Goal: Task Accomplishment & Management: Manage account settings

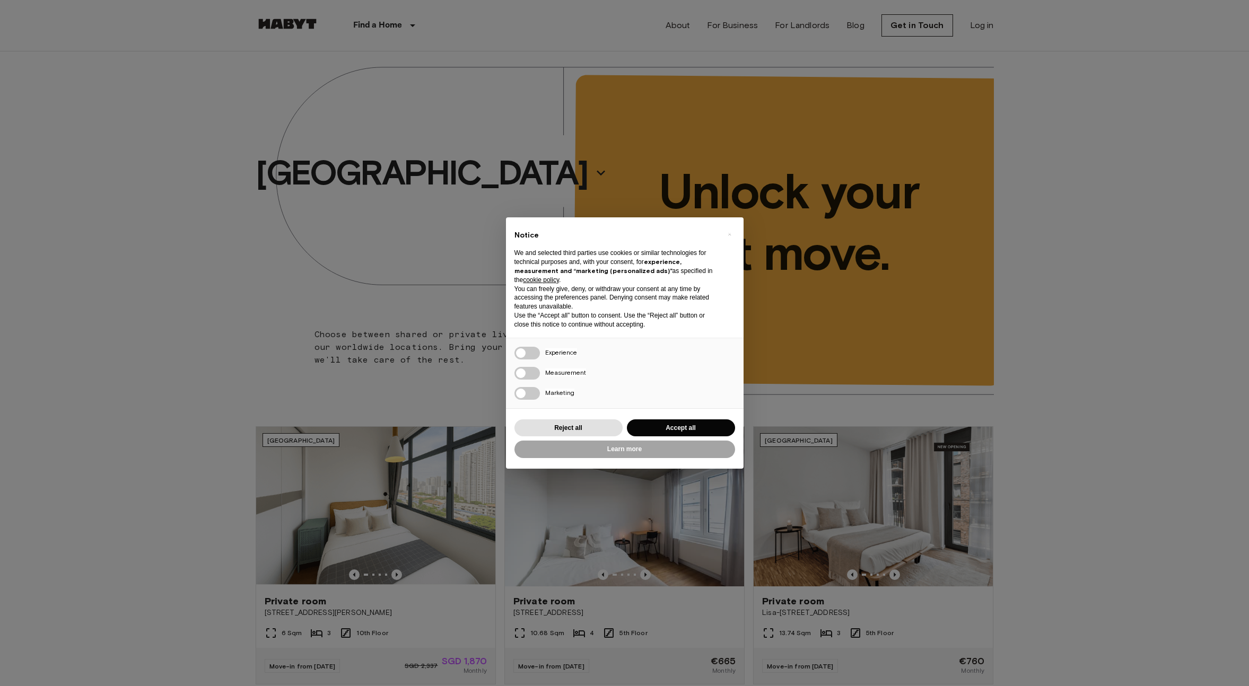
click at [215, 96] on div "× Notice We and selected third parties use cookies or similar technologies for …" at bounding box center [624, 343] width 1249 height 686
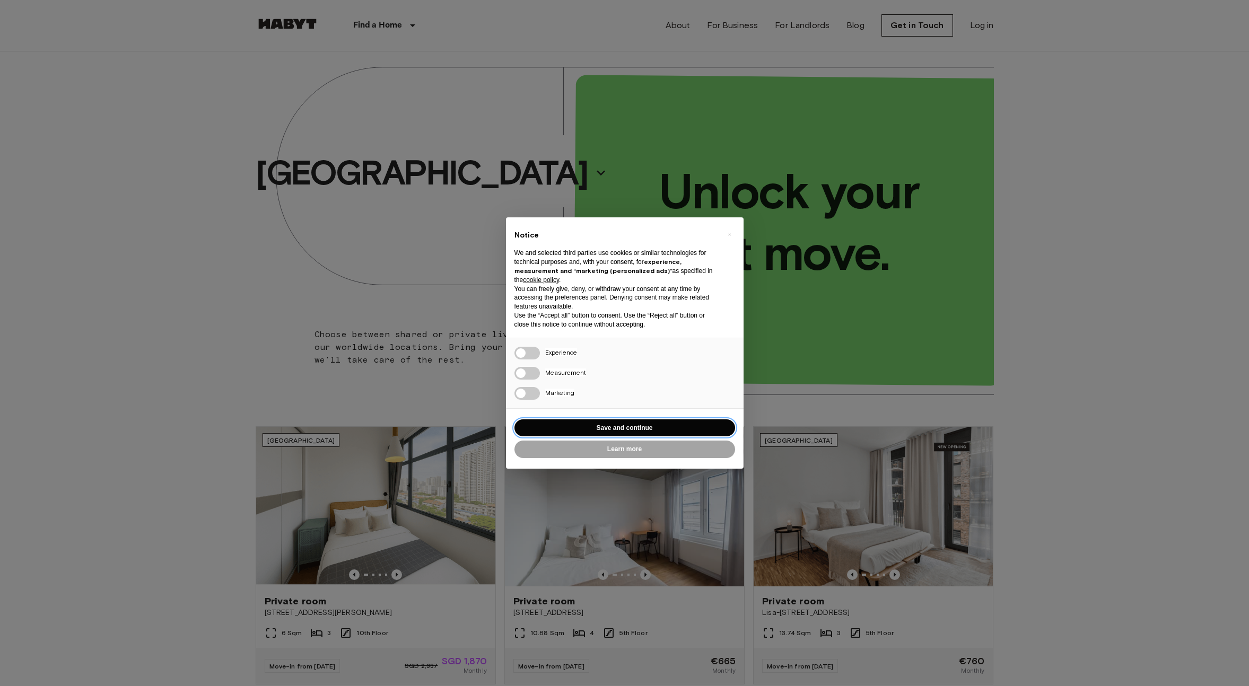
click at [629, 423] on button "Save and continue" at bounding box center [625, 429] width 221 height 18
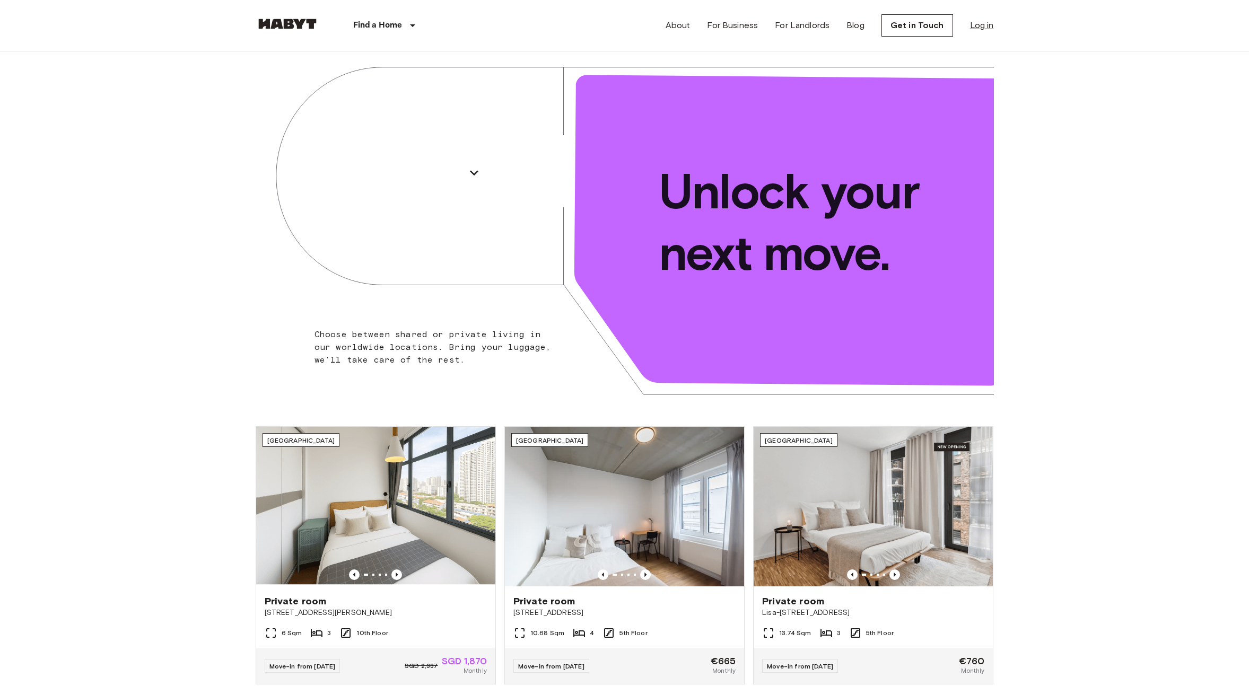
click at [979, 23] on link "Log in" at bounding box center [982, 25] width 24 height 13
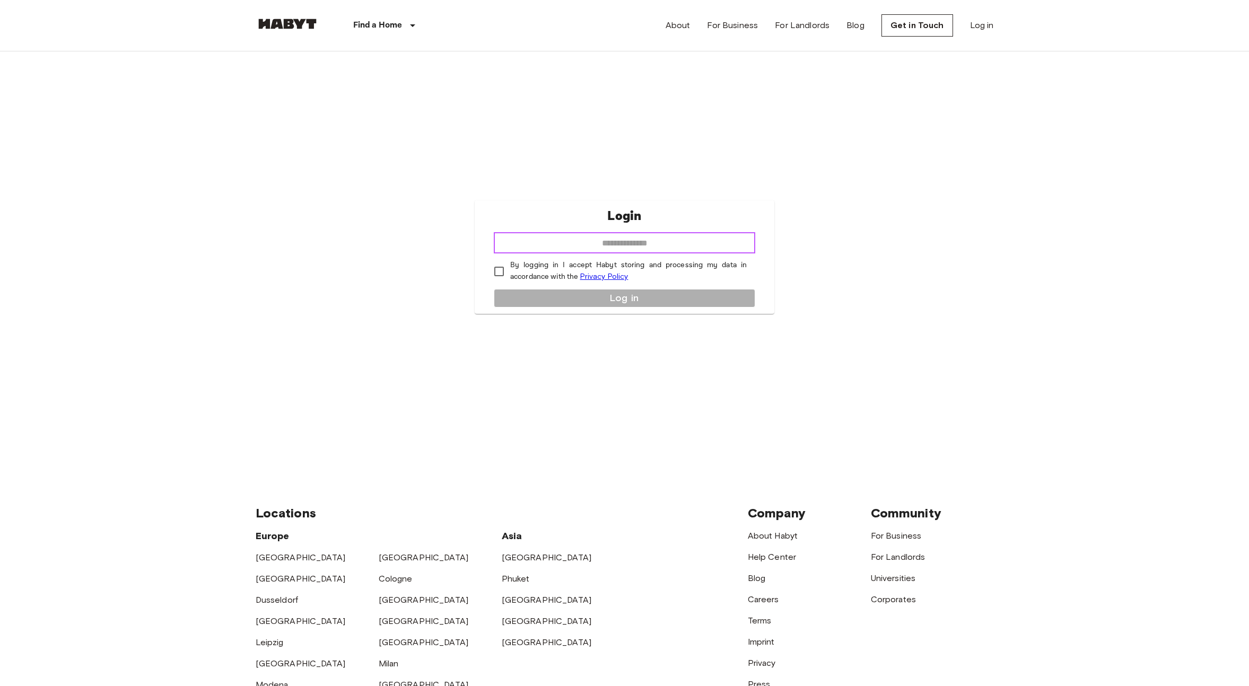
click at [608, 241] on input "email" at bounding box center [624, 242] width 261 height 21
type input "**********"
click at [522, 269] on p "By logging in I accept Habyt storing and processing my data in accordance with …" at bounding box center [628, 271] width 237 height 23
click at [534, 298] on button "Log in" at bounding box center [624, 298] width 261 height 19
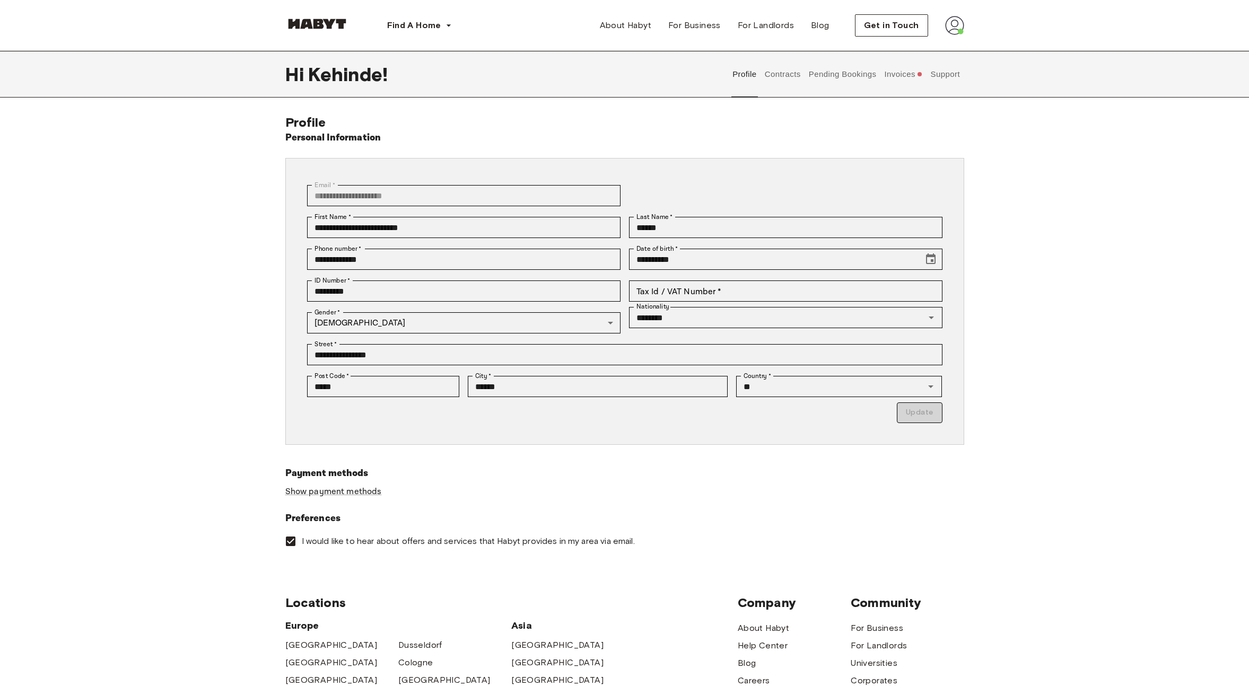
click at [789, 80] on button "Contracts" at bounding box center [782, 74] width 39 height 47
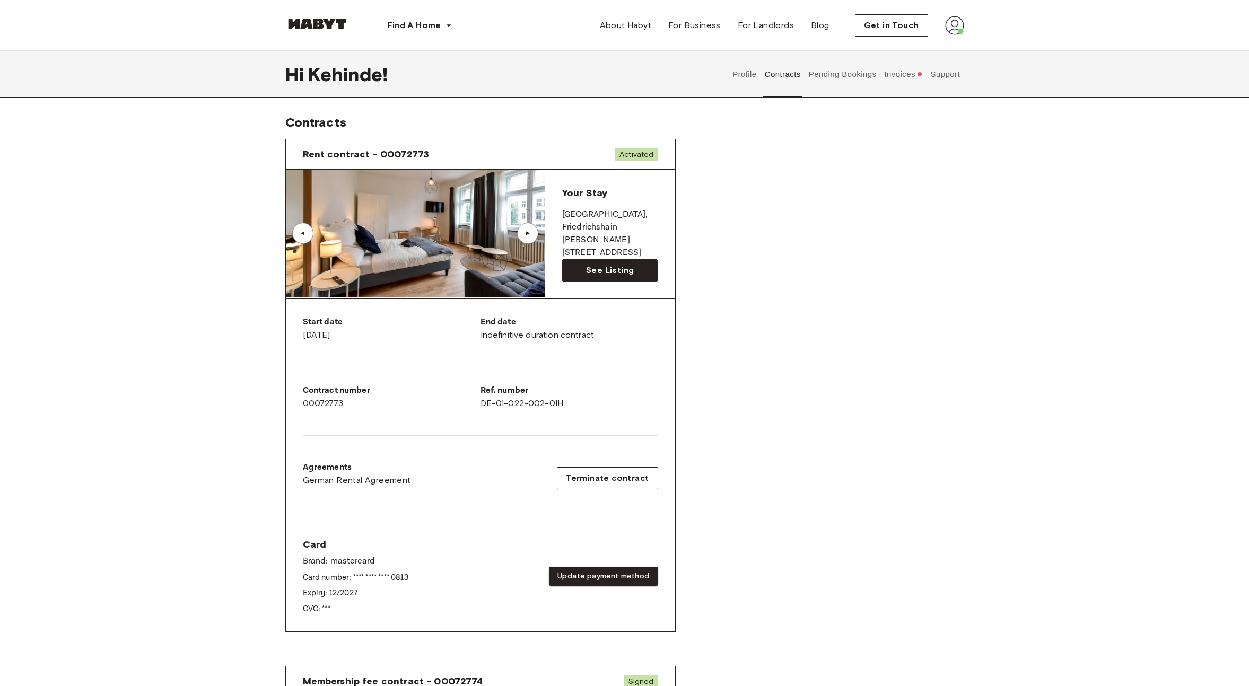
click at [904, 72] on button "Invoices" at bounding box center [903, 74] width 41 height 47
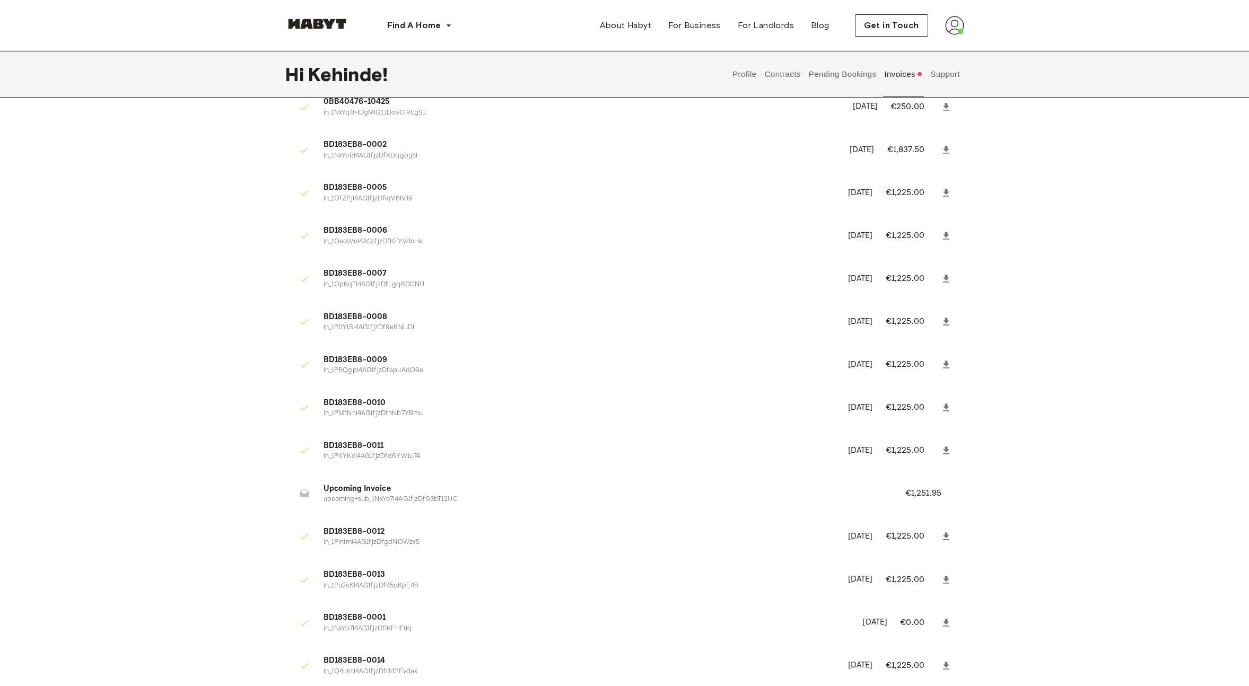
scroll to position [371, 0]
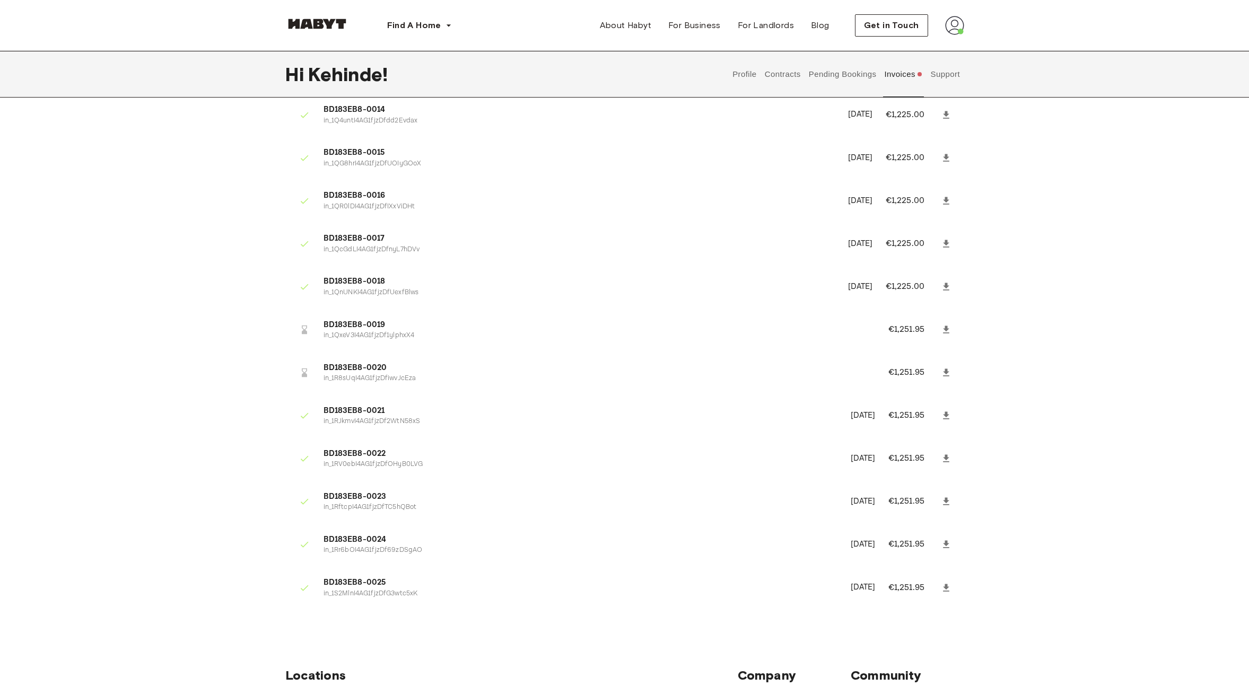
click at [780, 77] on button "Contracts" at bounding box center [782, 74] width 39 height 47
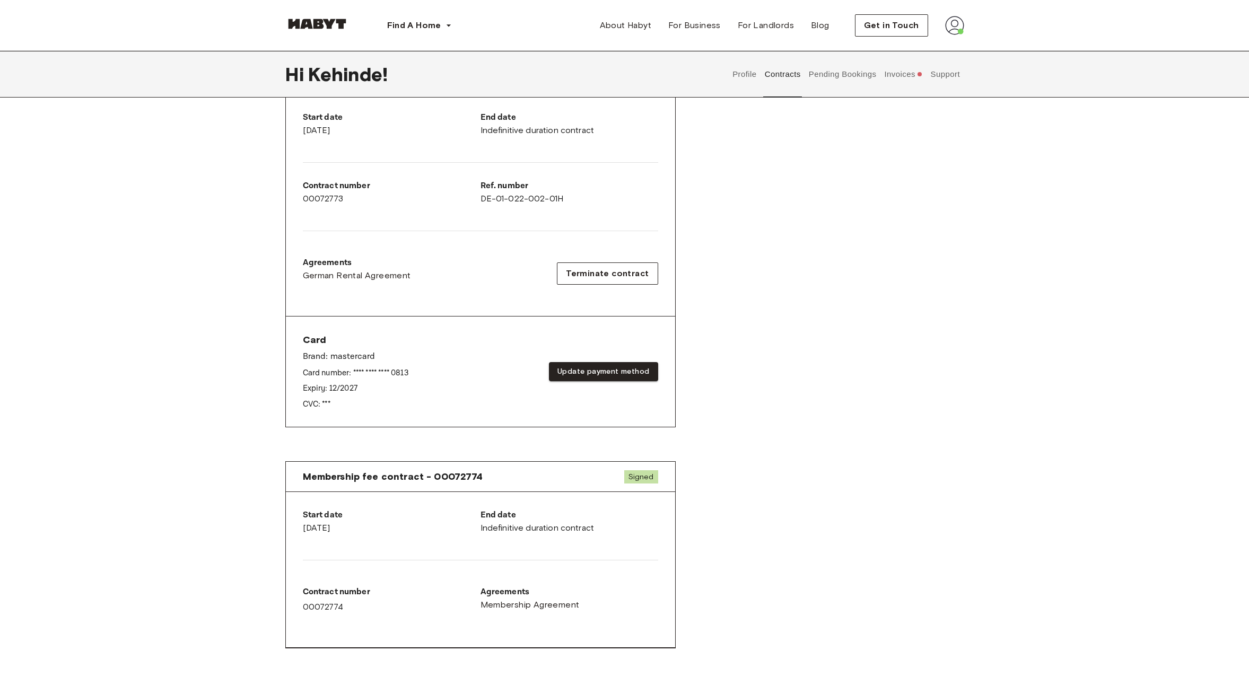
scroll to position [191, 0]
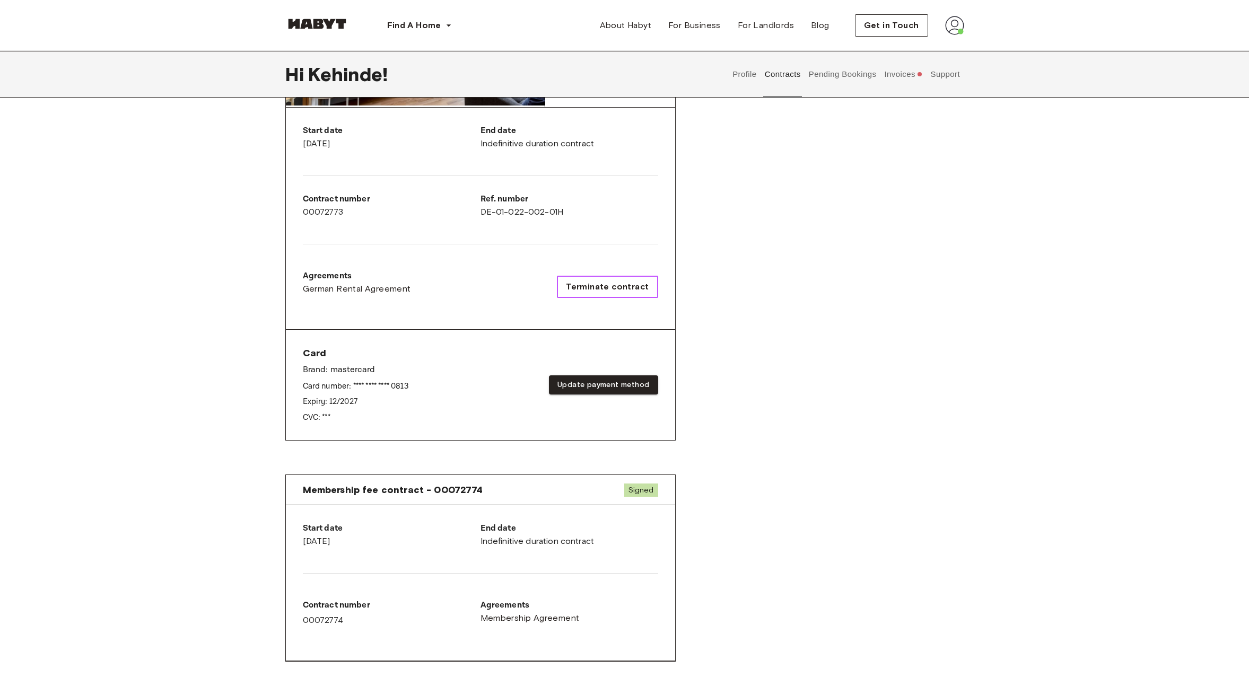
click at [611, 286] on span "Terminate contract" at bounding box center [607, 287] width 83 height 13
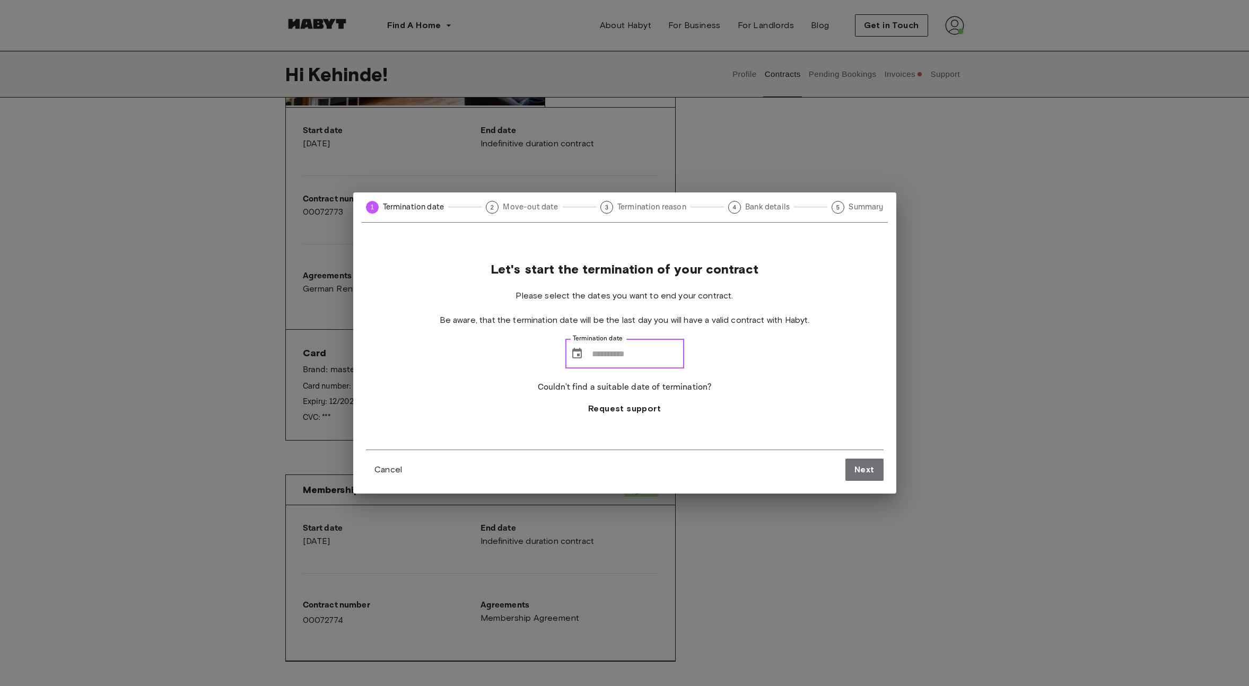
click at [621, 359] on input "Termination date" at bounding box center [638, 354] width 92 height 30
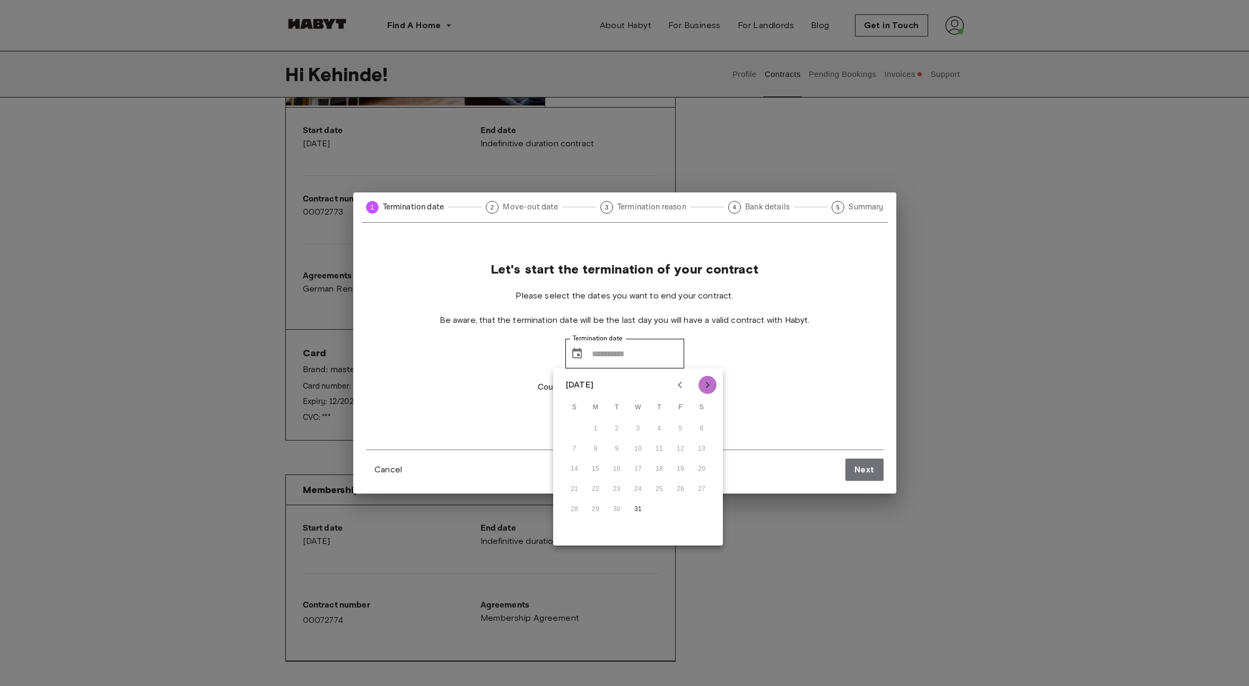
click at [707, 391] on icon "Next month" at bounding box center [707, 385] width 13 height 13
click at [679, 387] on icon "Previous month" at bounding box center [680, 385] width 13 height 13
click at [680, 385] on icon "Previous month" at bounding box center [680, 385] width 13 height 13
click at [753, 350] on div "Let's start the termination of your contract Please select the dates you want t…" at bounding box center [625, 347] width 518 height 206
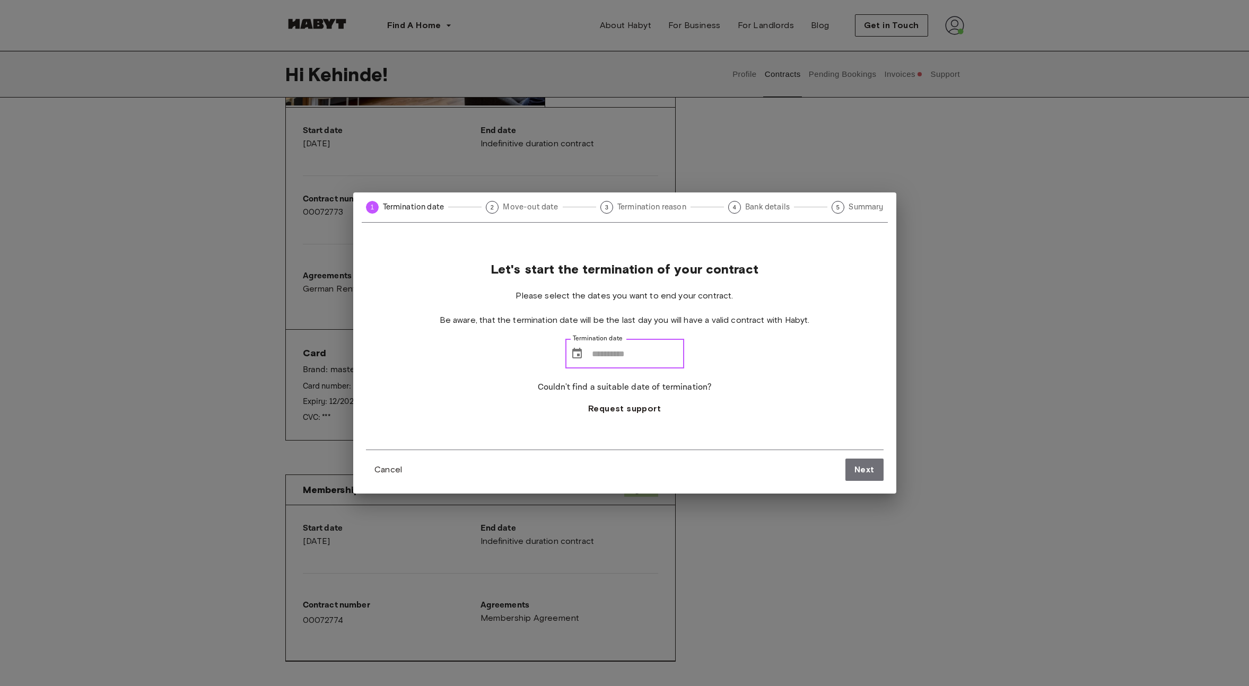
click at [648, 355] on input "Termination date" at bounding box center [638, 354] width 92 height 30
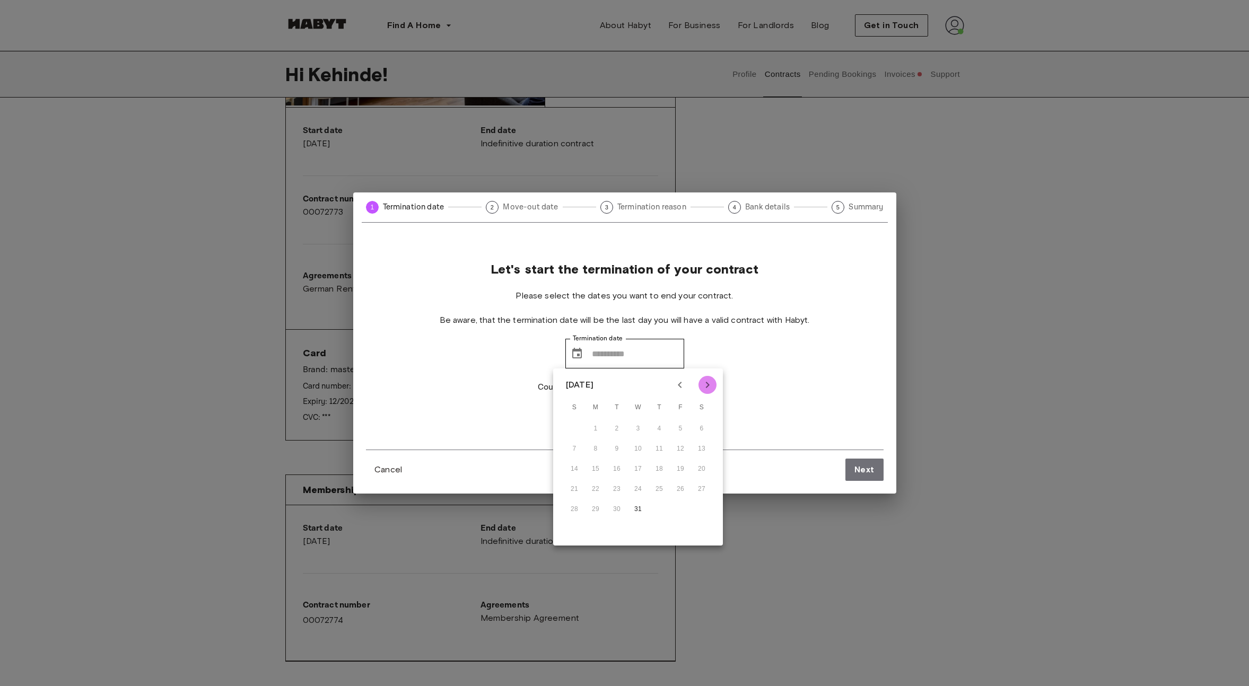
click at [702, 387] on icon "Next month" at bounding box center [707, 385] width 13 height 13
click at [679, 386] on icon "Previous month" at bounding box center [680, 385] width 4 height 6
click at [680, 386] on icon "Previous month" at bounding box center [680, 385] width 4 height 6
click at [709, 385] on icon "Next month" at bounding box center [708, 385] width 4 height 6
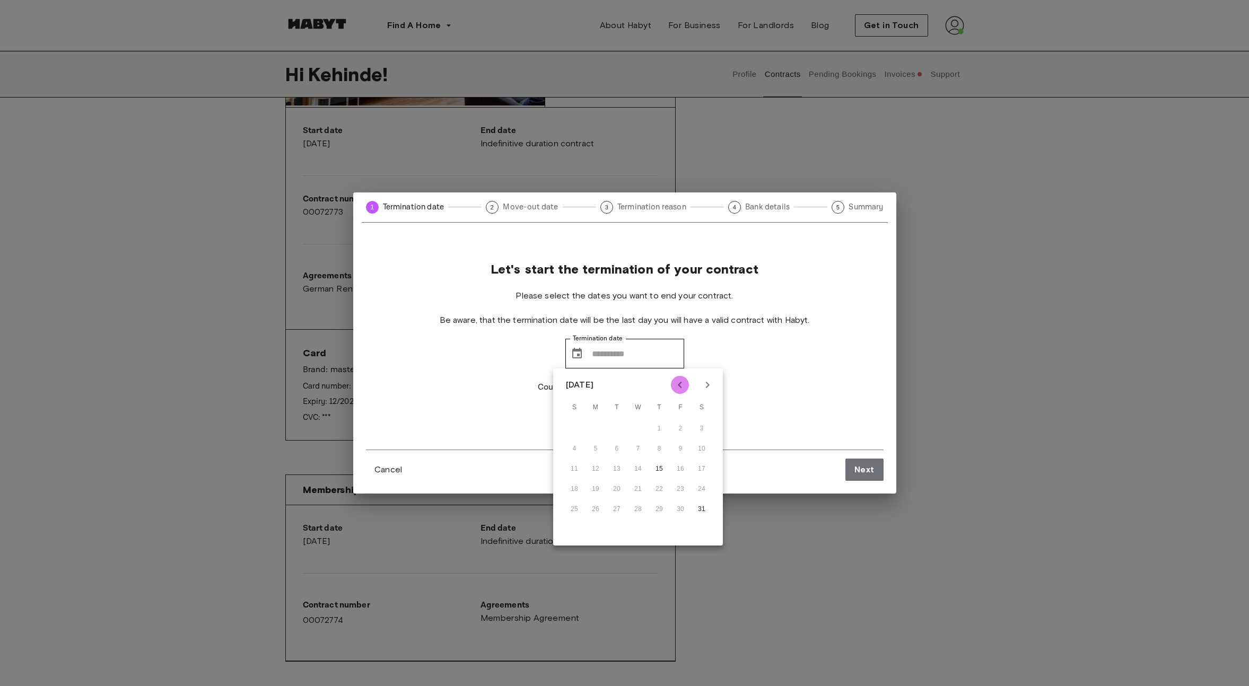
click at [684, 386] on icon "Previous month" at bounding box center [680, 385] width 13 height 13
click at [704, 386] on icon "Next month" at bounding box center [707, 385] width 13 height 13
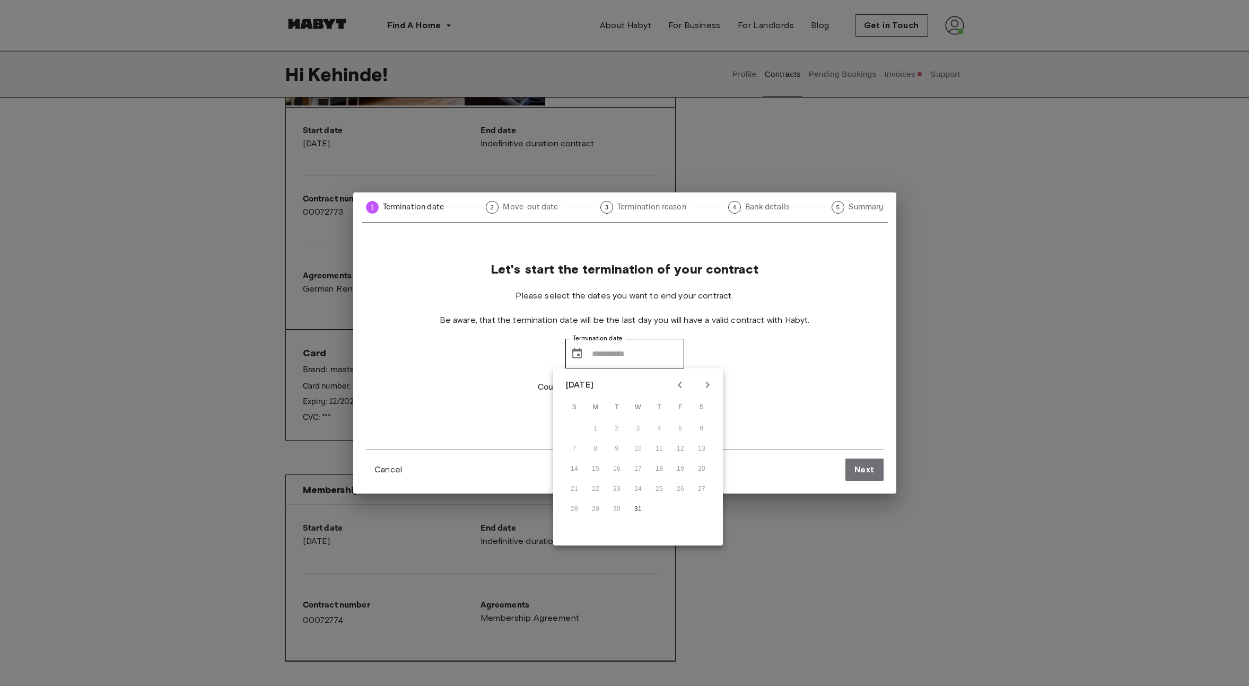
click at [629, 515] on div "28 29 30 31" at bounding box center [638, 509] width 170 height 19
click at [639, 511] on button "31" at bounding box center [638, 509] width 19 height 19
type input "**********"
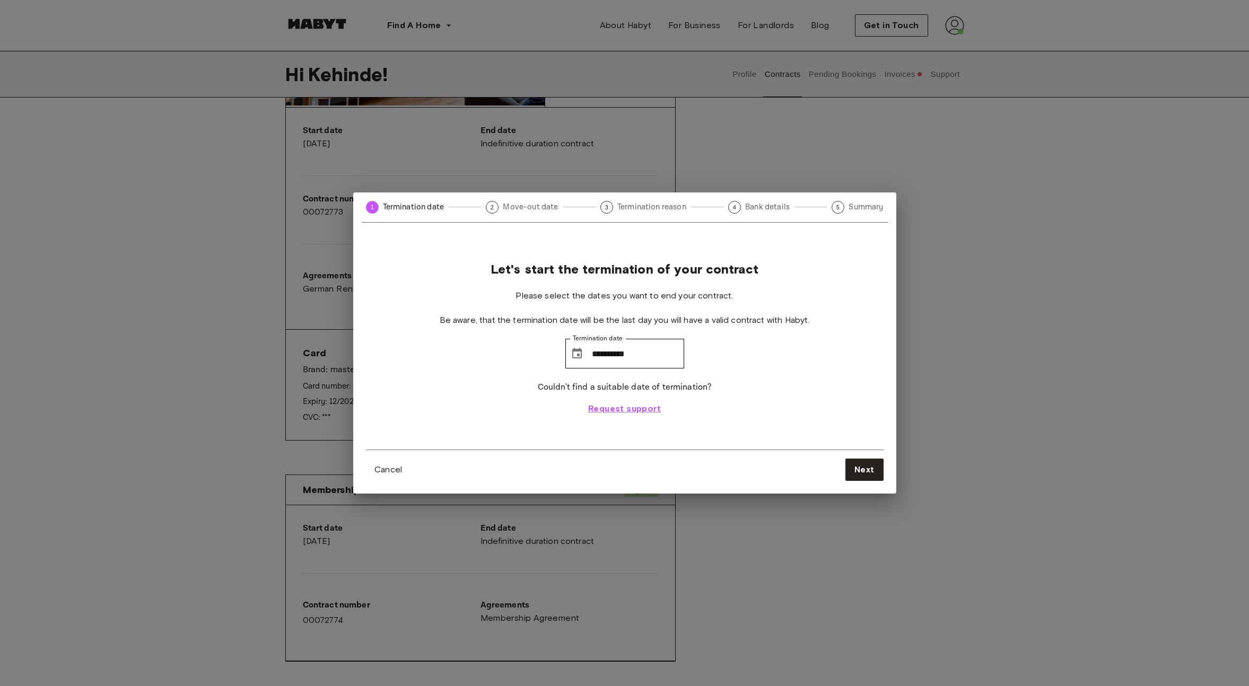
drag, startPoint x: 658, startPoint y: 415, endPoint x: 648, endPoint y: 413, distance: 10.2
click at [658, 415] on span "Request support" at bounding box center [624, 409] width 73 height 13
click at [630, 410] on span "Request support" at bounding box center [624, 409] width 73 height 13
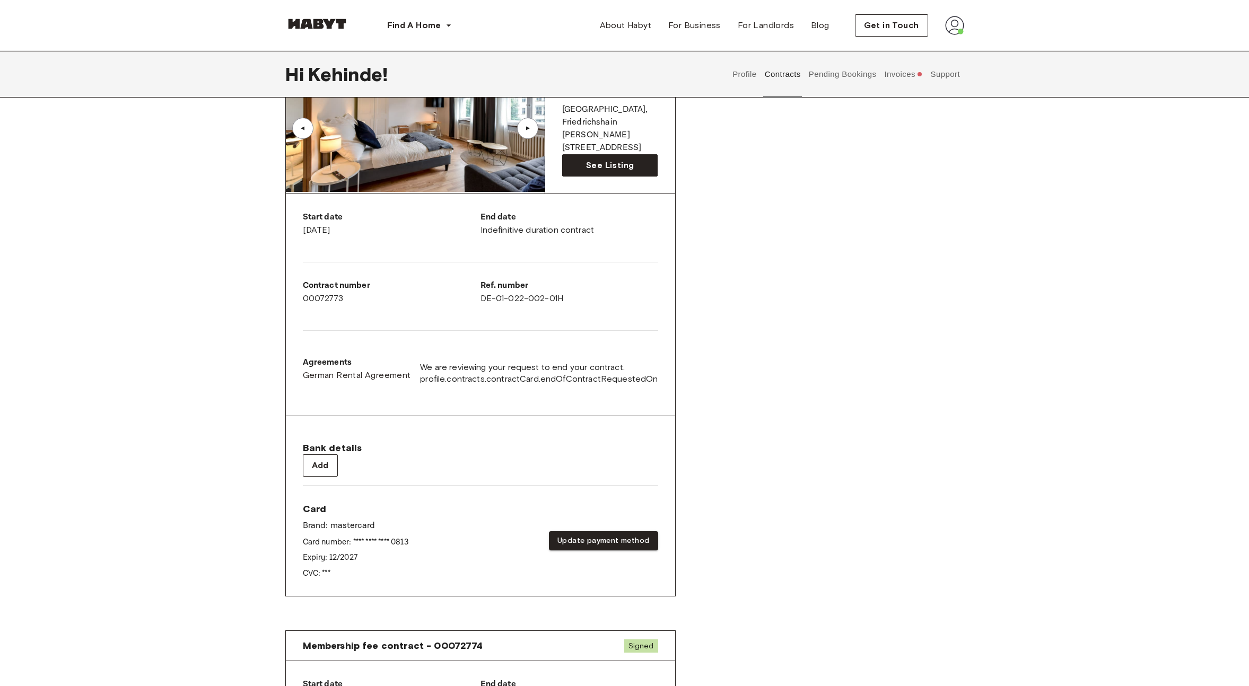
scroll to position [0, 0]
